Goal: Answer question/provide support: Share knowledge or assist other users

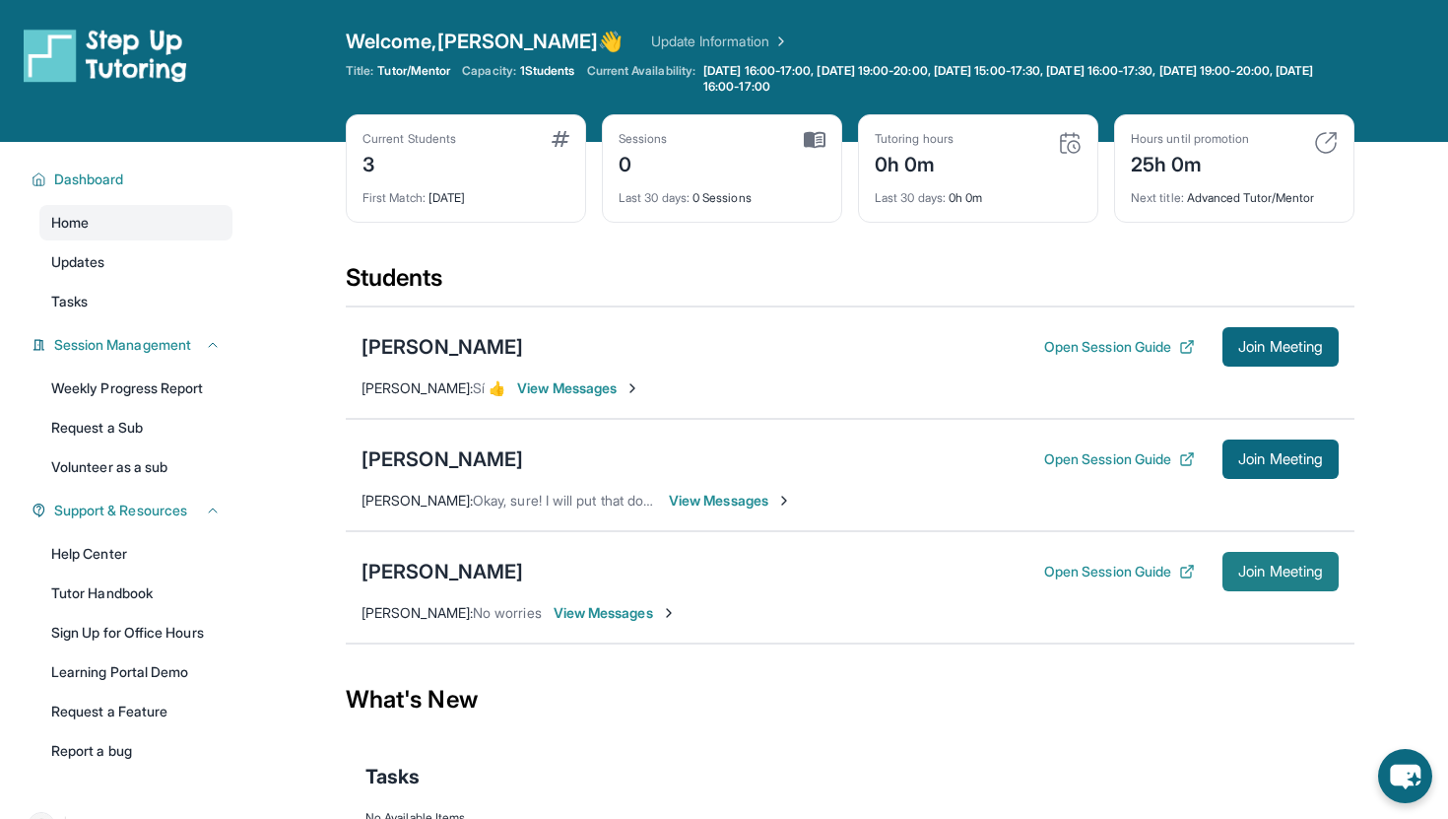
click at [1284, 565] on span "Join Meeting" at bounding box center [1280, 571] width 85 height 12
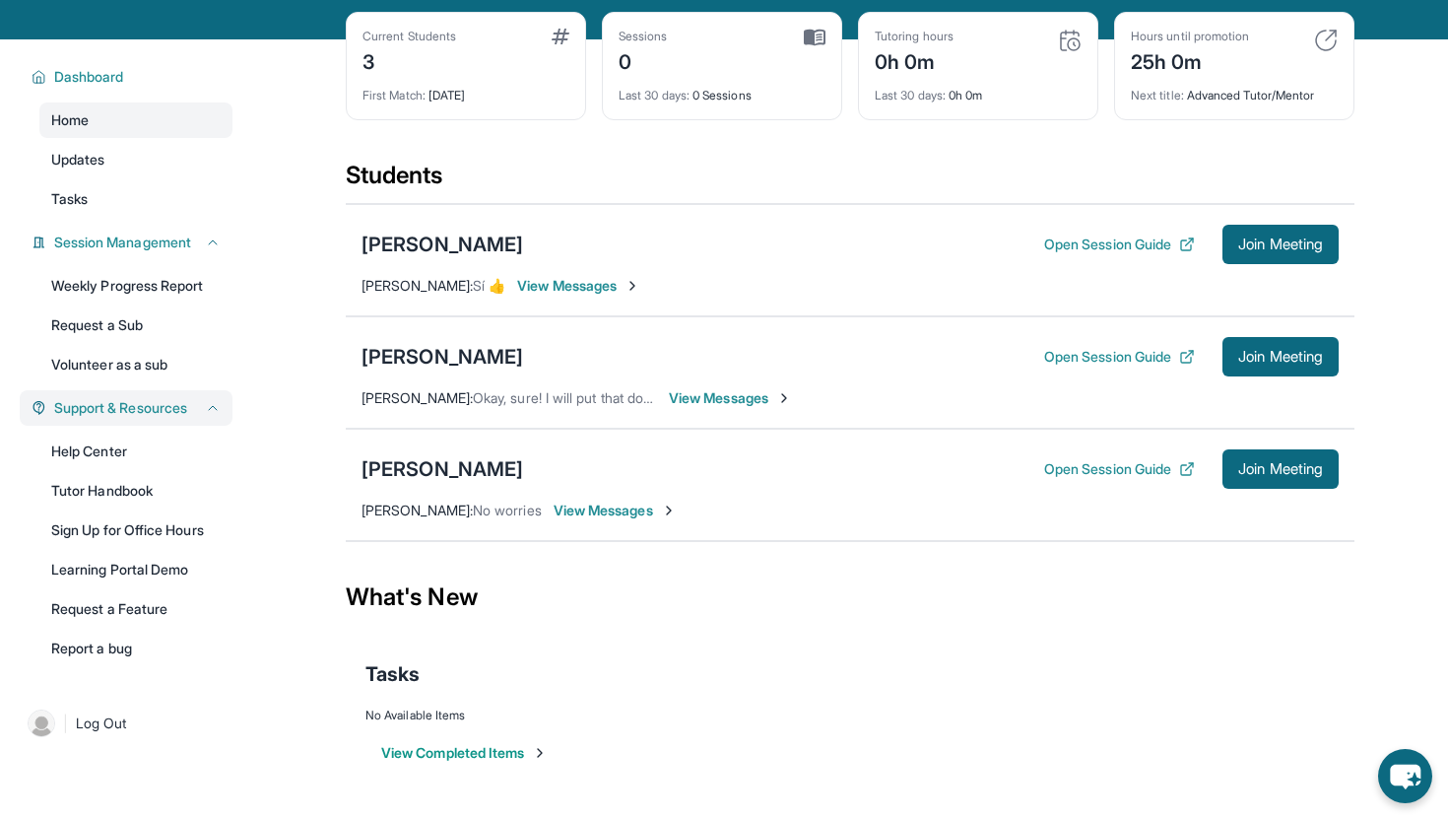
scroll to position [101, 0]
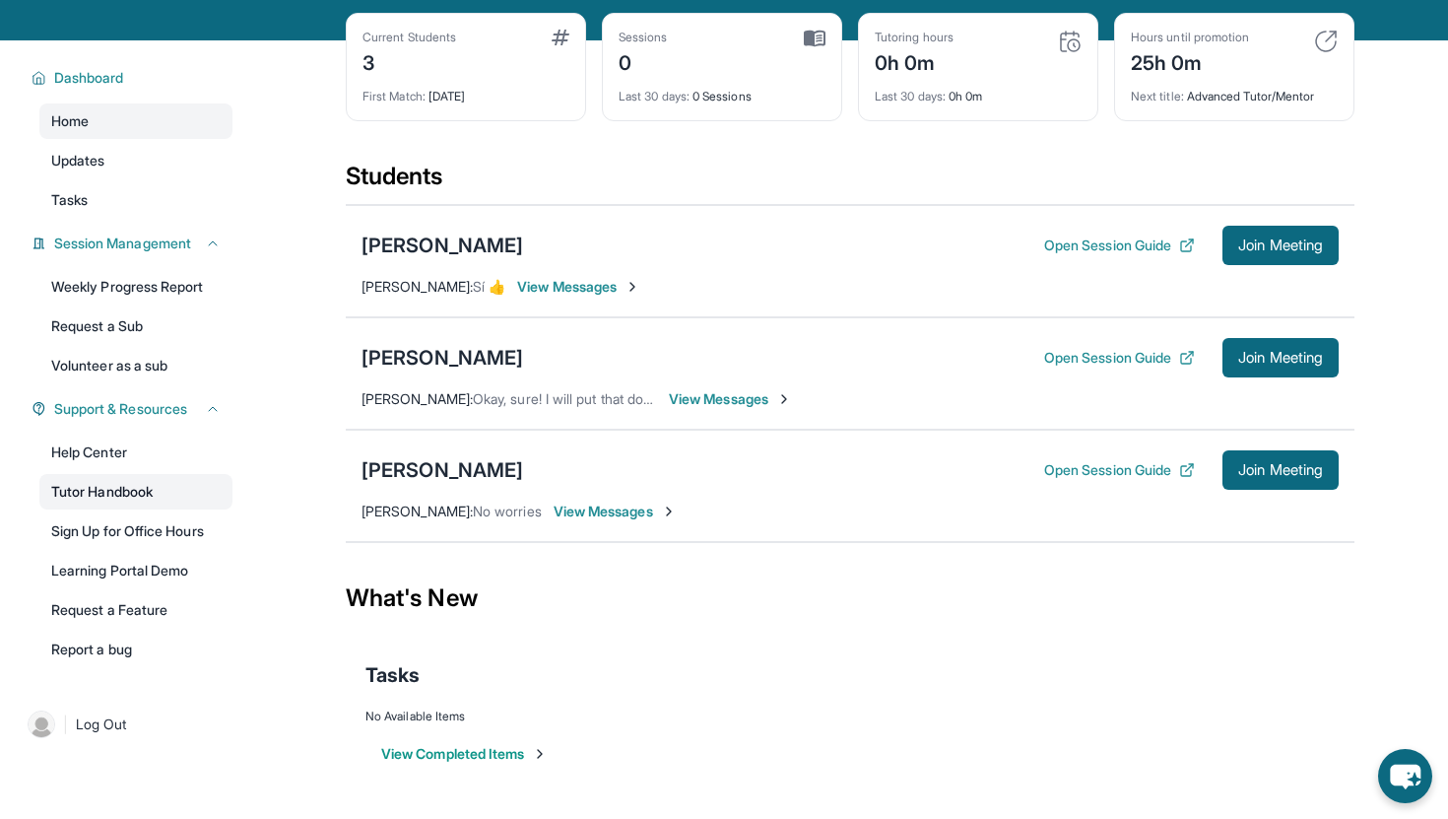
click at [134, 498] on link "Tutor Handbook" at bounding box center [135, 491] width 193 height 35
click at [145, 455] on link "Help Center" at bounding box center [135, 451] width 193 height 35
click at [1103, 470] on button "Open Session Guide" at bounding box center [1119, 470] width 151 height 20
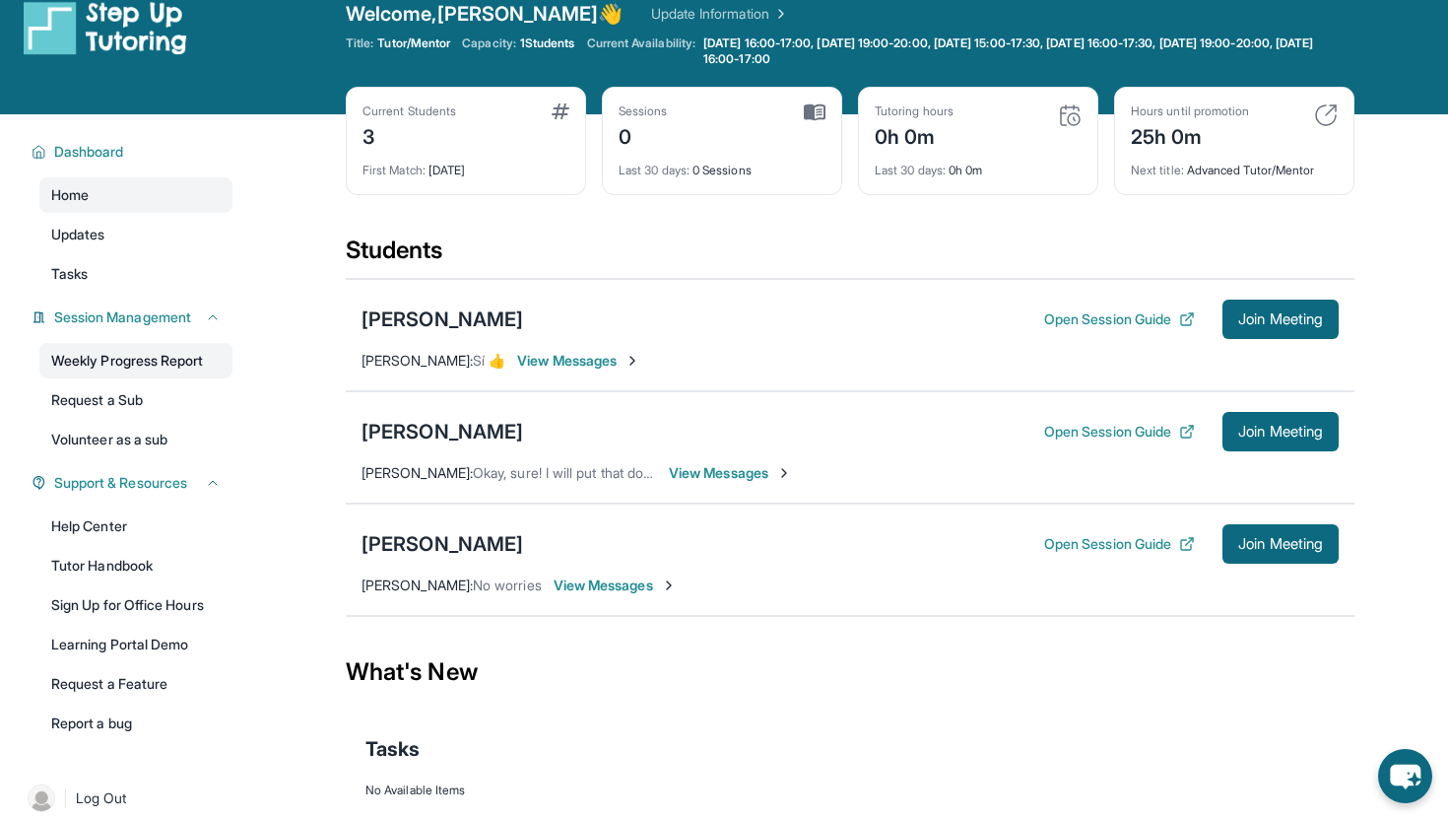
scroll to position [0, 0]
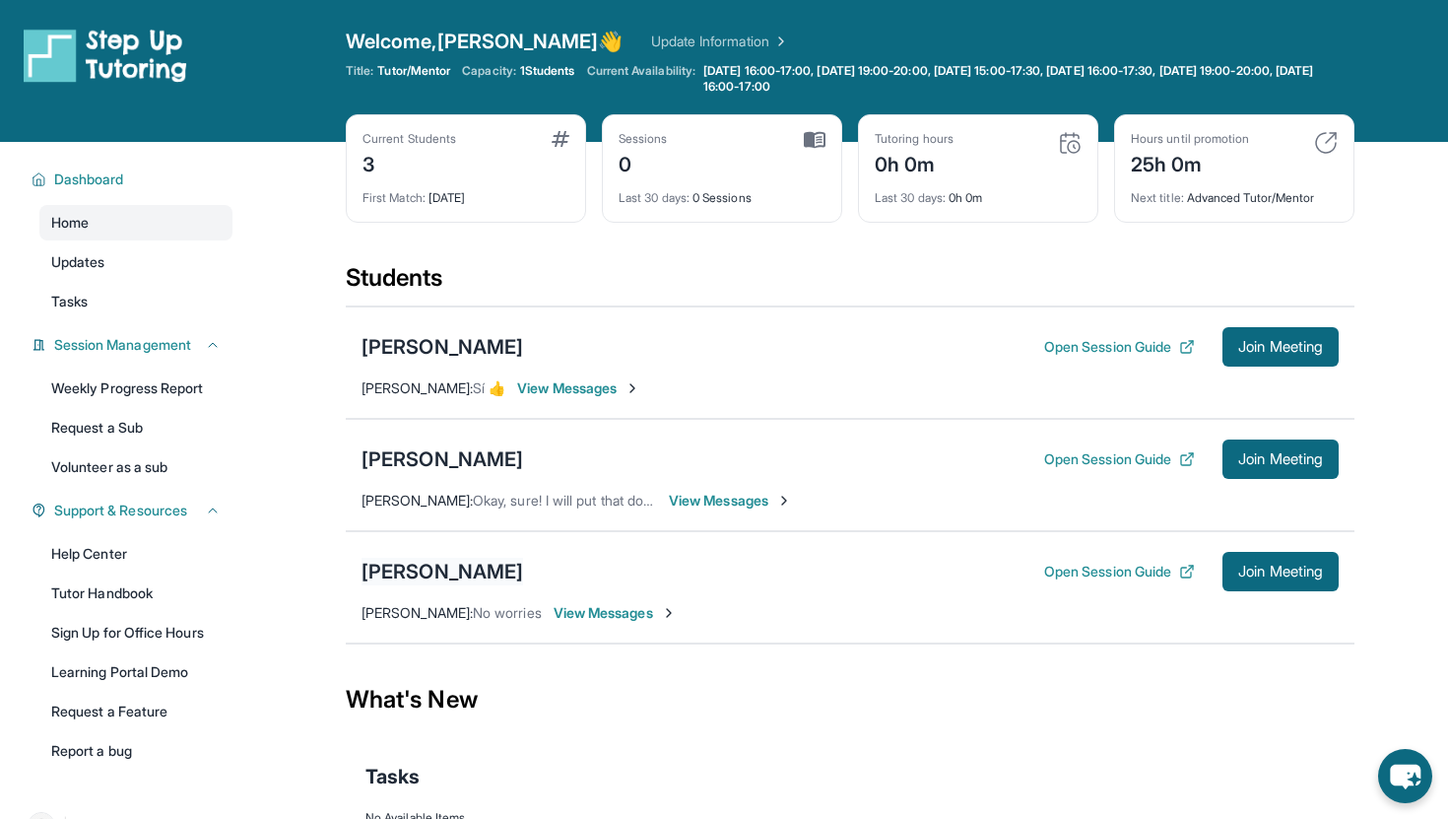
click at [463, 568] on div "Janna Aljabouri" at bounding box center [443, 572] width 162 height 28
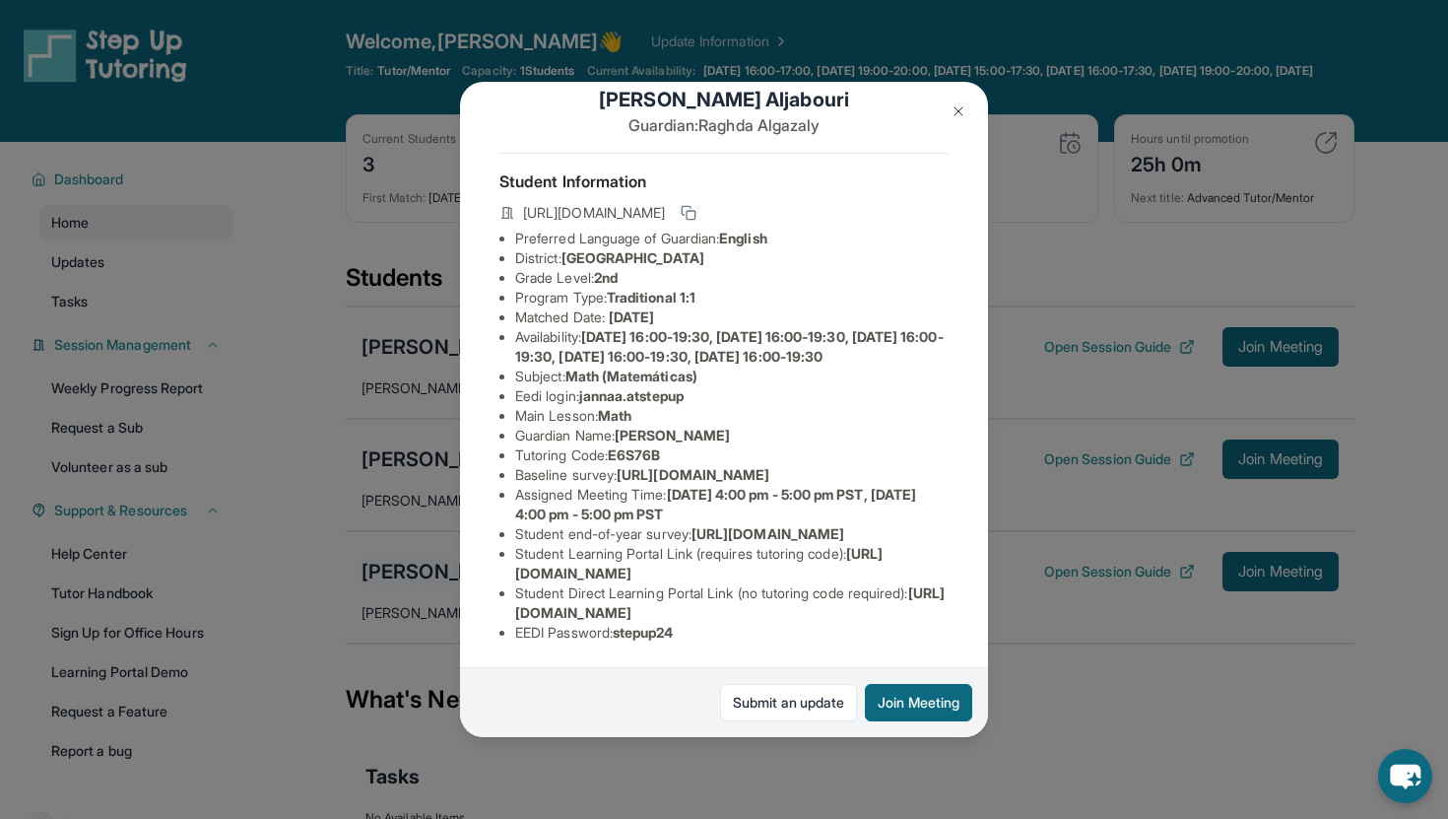
drag, startPoint x: 864, startPoint y: 569, endPoint x: 458, endPoint y: 568, distance: 405.8
click at [458, 569] on div "Janna Aljabouri Guardian: Raghda Algazaly Student Information https://student-p…" at bounding box center [724, 409] width 1448 height 819
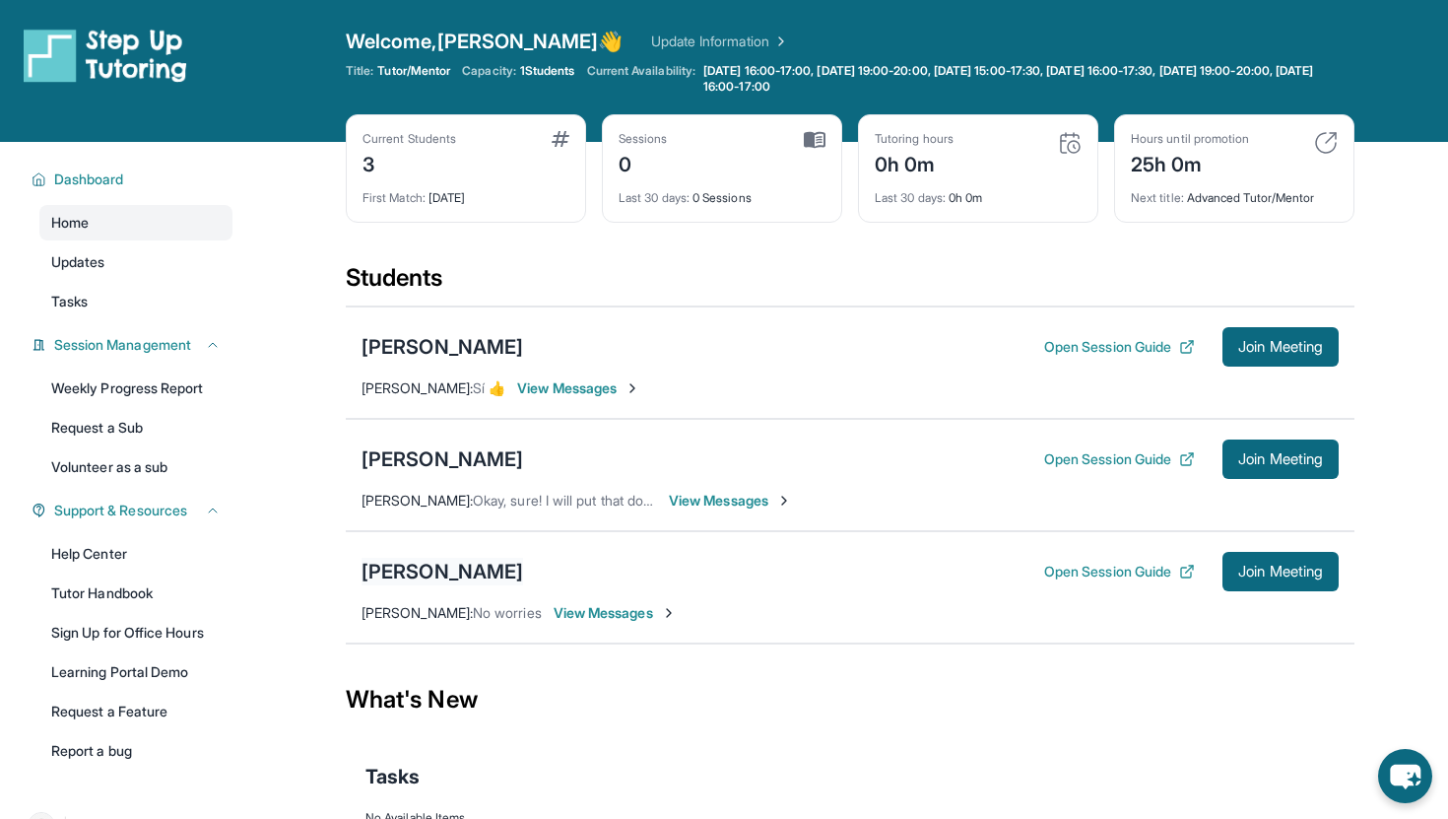
click at [471, 567] on div "Janna Aljabouri" at bounding box center [443, 572] width 162 height 28
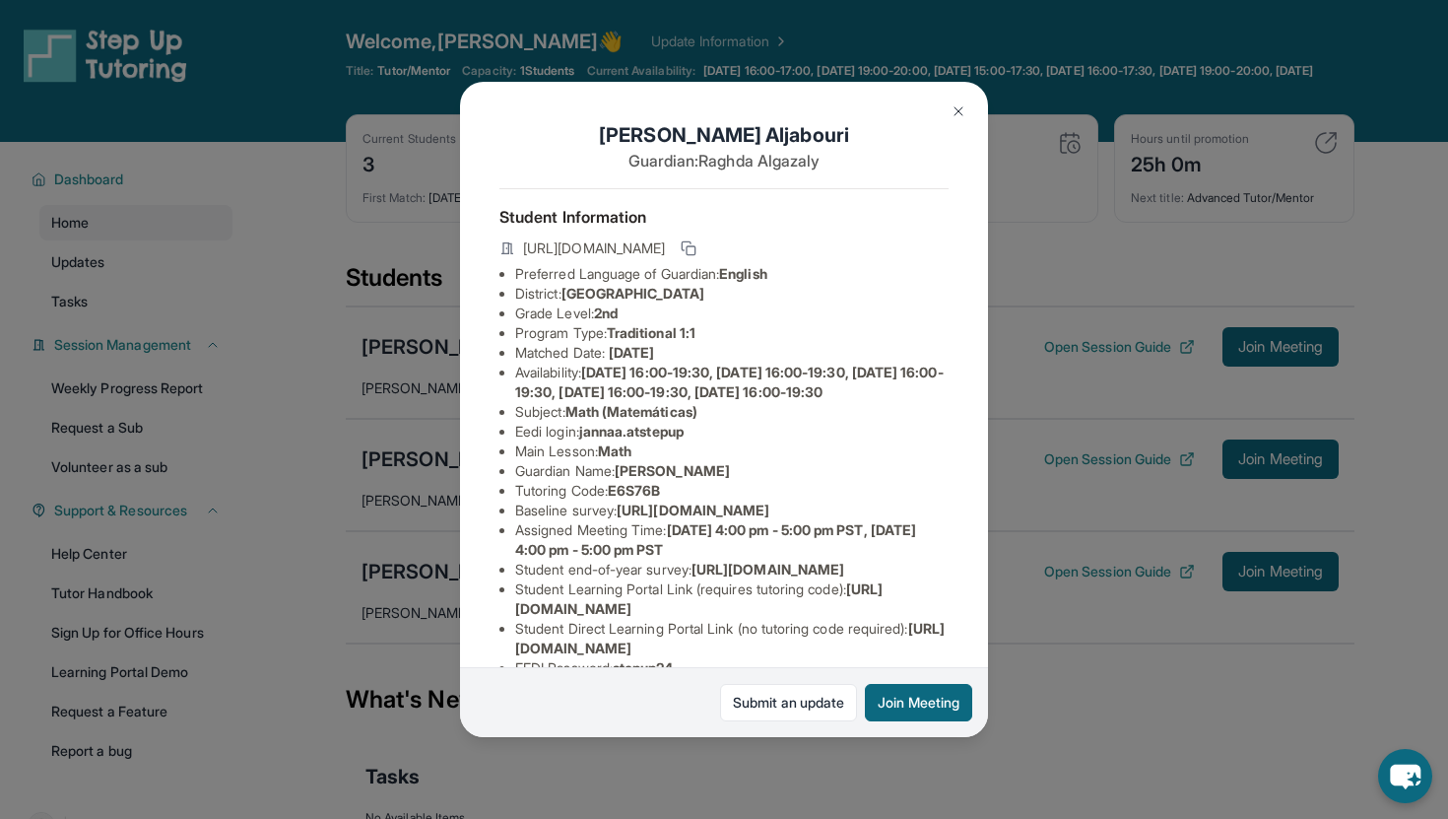
scroll to position [193, 0]
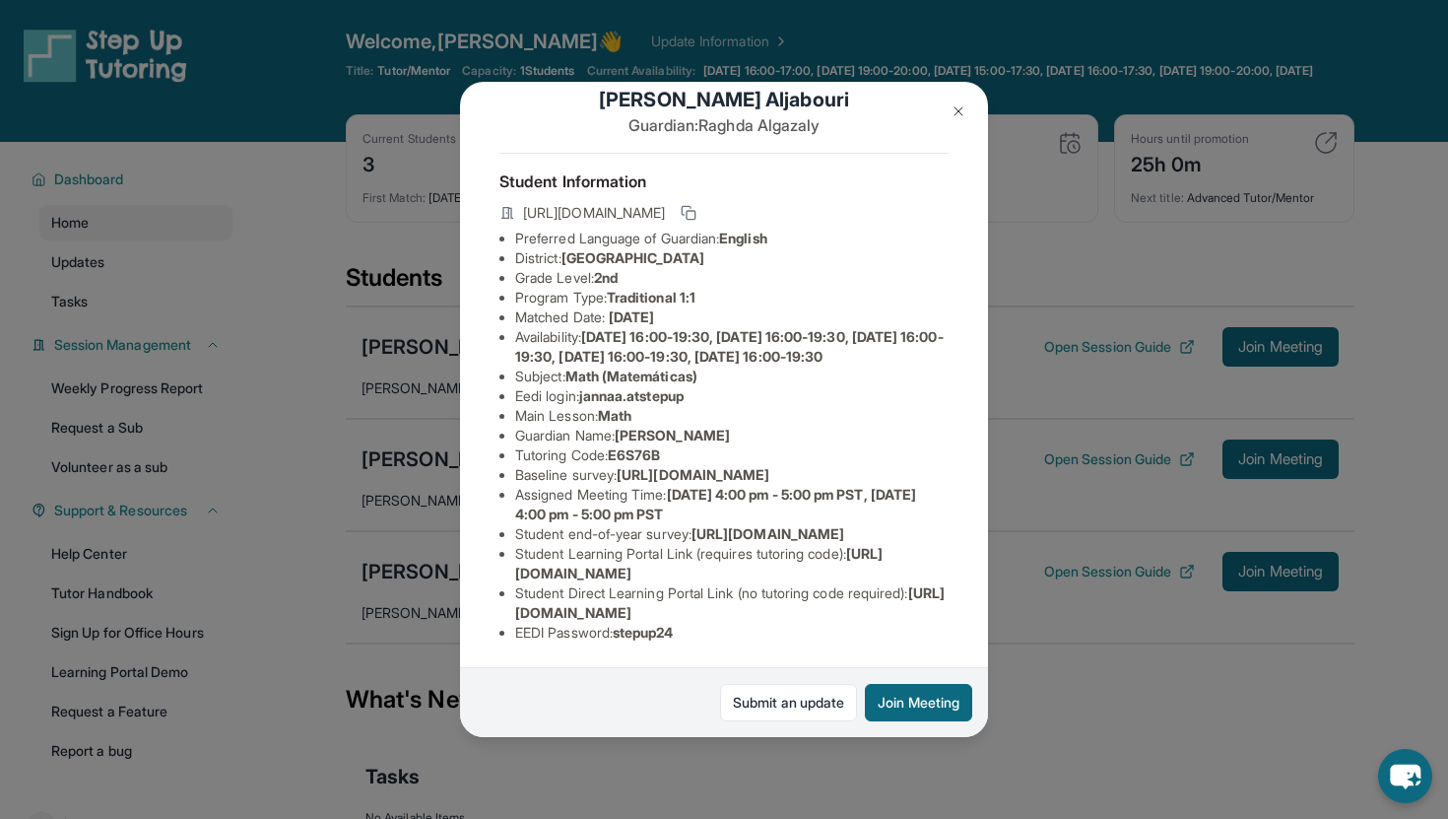
drag, startPoint x: 515, startPoint y: 617, endPoint x: 935, endPoint y: 613, distance: 419.7
click at [935, 613] on li "Student Direct Learning Portal Link (no tutoring code required) : https://stude…" at bounding box center [731, 602] width 433 height 39
click at [562, 588] on li "Student Direct Learning Portal Link (no tutoring code required) : https://stude…" at bounding box center [731, 602] width 433 height 39
drag, startPoint x: 501, startPoint y: 575, endPoint x: 872, endPoint y: 569, distance: 370.4
click at [872, 569] on ul "Preferred Language of Guardian: English District: San Francisco Unified School …" at bounding box center [723, 436] width 449 height 414
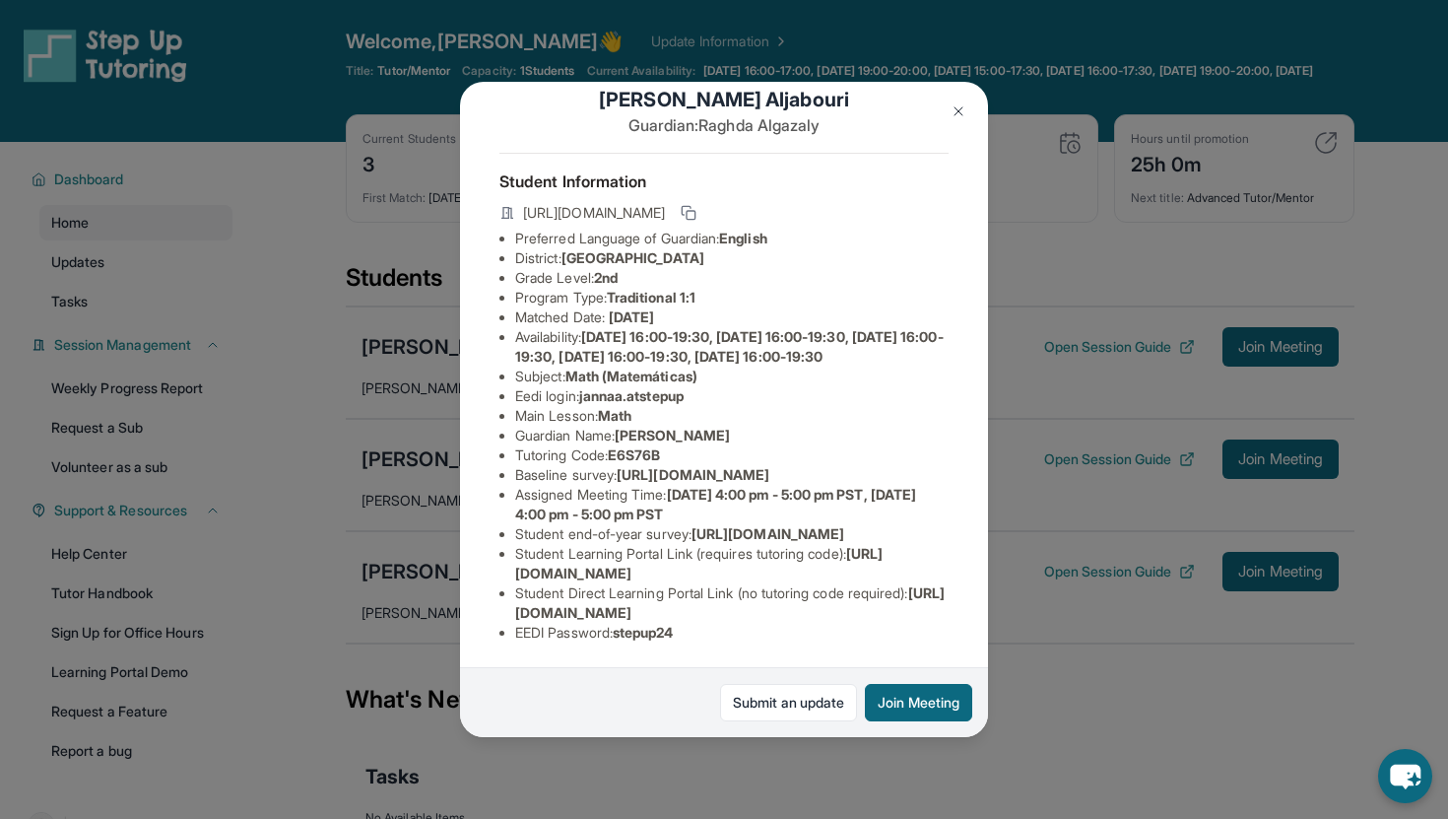
copy span "https://student-portal.stepuptutoring.org/student"
click at [548, 606] on span "https://student-portal.stepuptutoring.org/student/E6S76B" at bounding box center [729, 602] width 429 height 36
drag, startPoint x: 516, startPoint y: 608, endPoint x: 939, endPoint y: 611, distance: 422.6
click at [939, 611] on li "Student Direct Learning Portal Link (no tutoring code required) : https://stude…" at bounding box center [731, 602] width 433 height 39
copy span "https://student-portal.stepuptutoring.org/student/E6S76B"
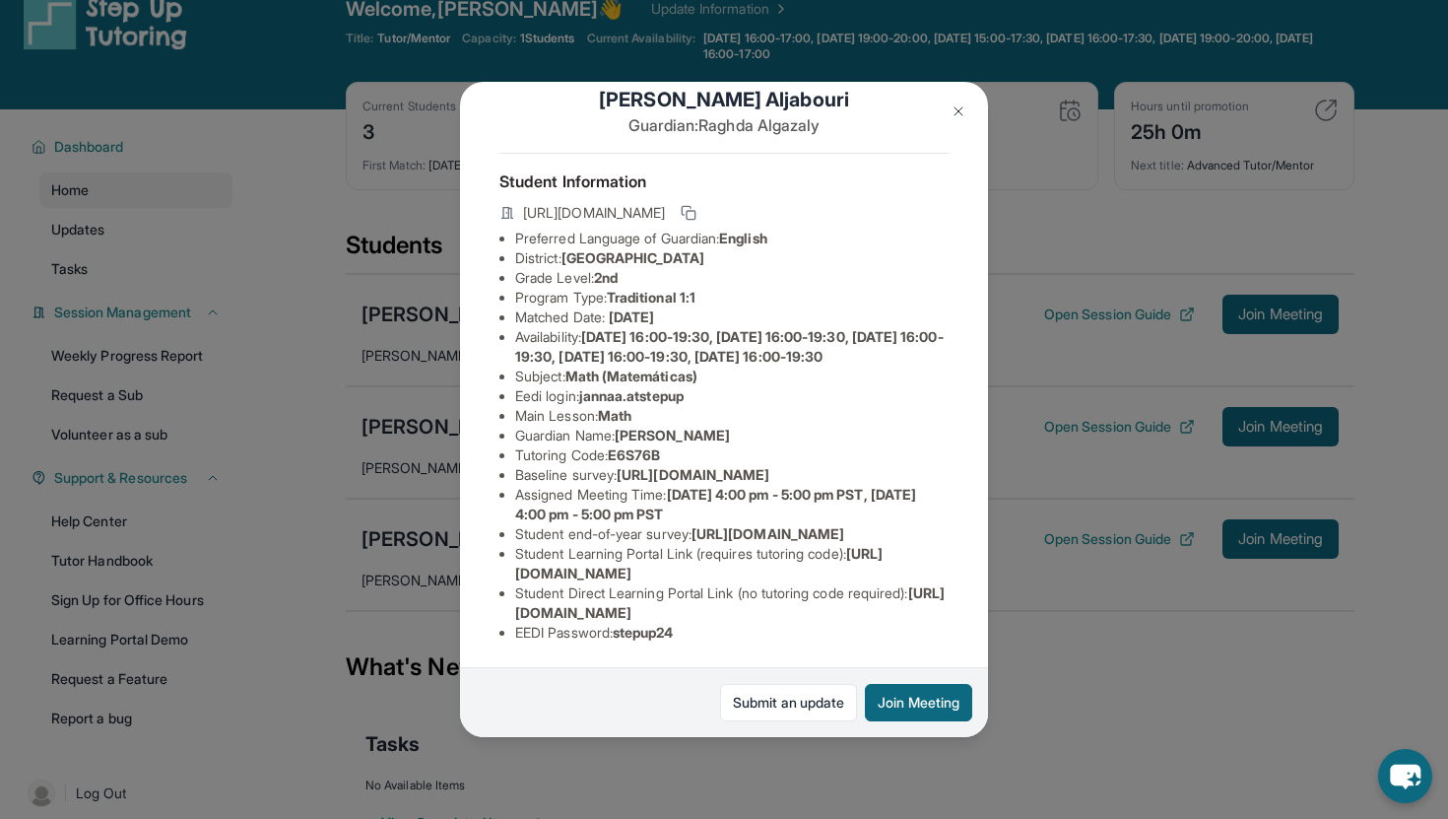
scroll to position [38, 0]
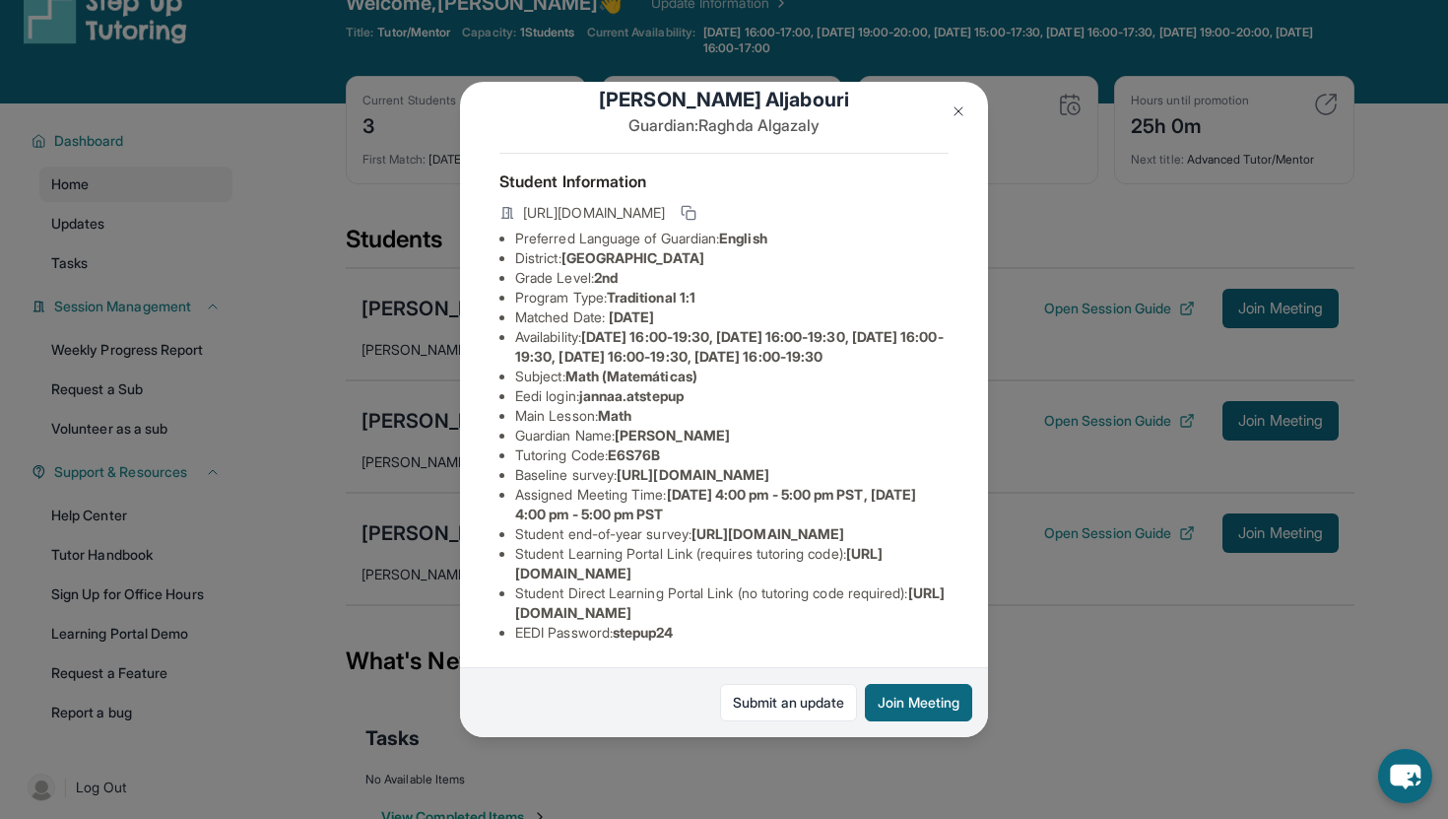
click at [706, 634] on li "EEDI Password : stepup24" at bounding box center [731, 633] width 433 height 20
drag, startPoint x: 627, startPoint y: 633, endPoint x: 727, endPoint y: 634, distance: 99.5
click at [727, 633] on li "EEDI Password : stepup24" at bounding box center [731, 633] width 433 height 20
copy span "stepup24"
click at [958, 109] on img at bounding box center [959, 111] width 16 height 16
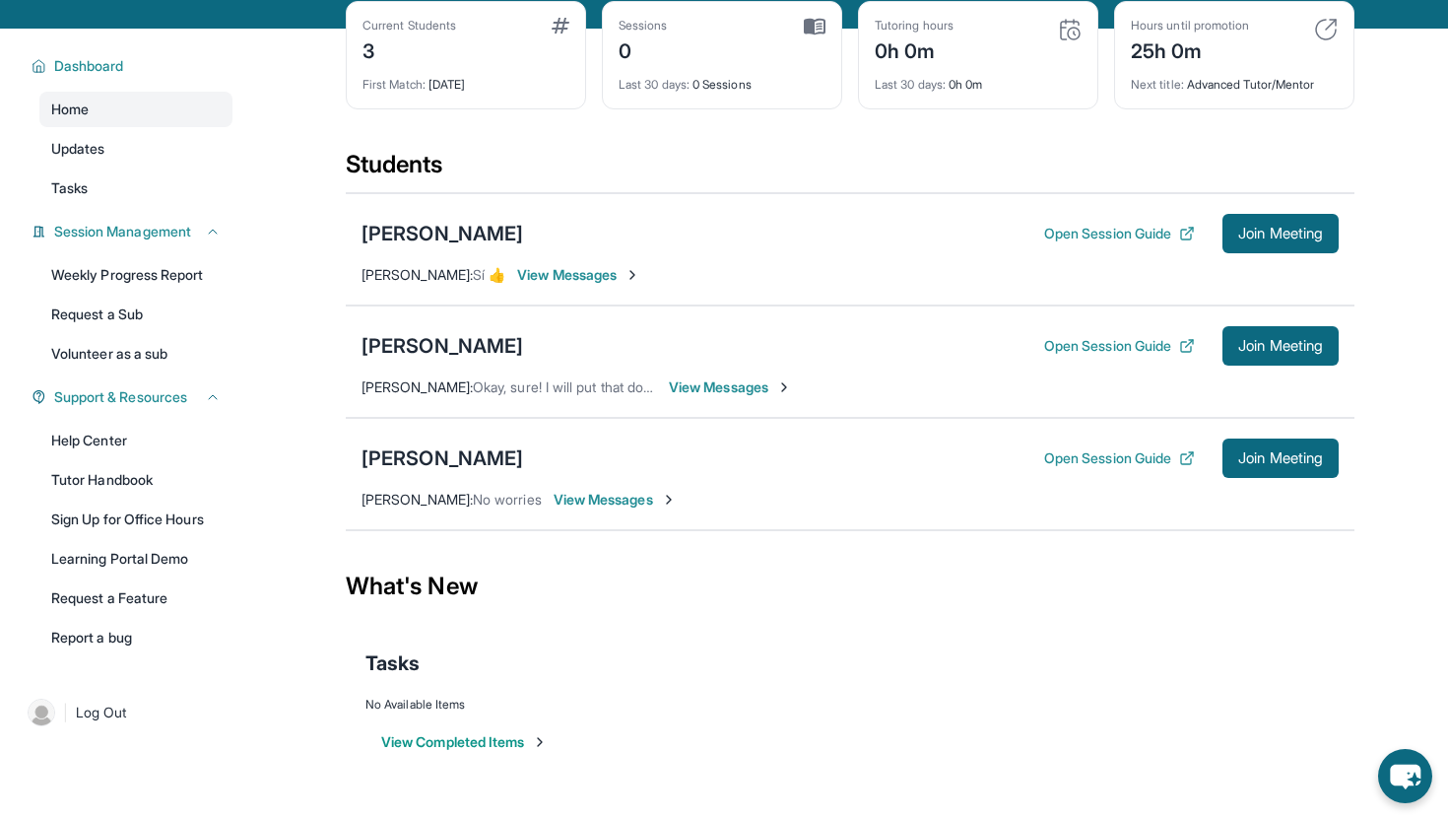
scroll to position [142, 0]
